Goal: Navigation & Orientation: Find specific page/section

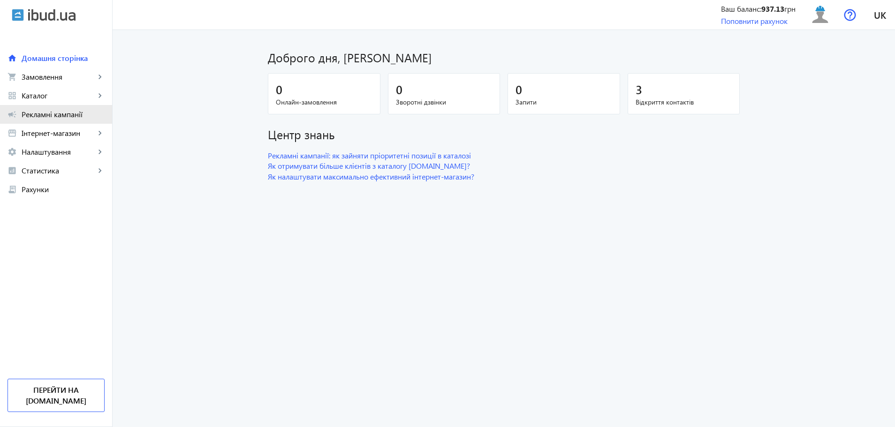
click at [67, 115] on span "Рекламні кампанії" at bounding box center [63, 114] width 83 height 9
